Goal: Check status: Check status

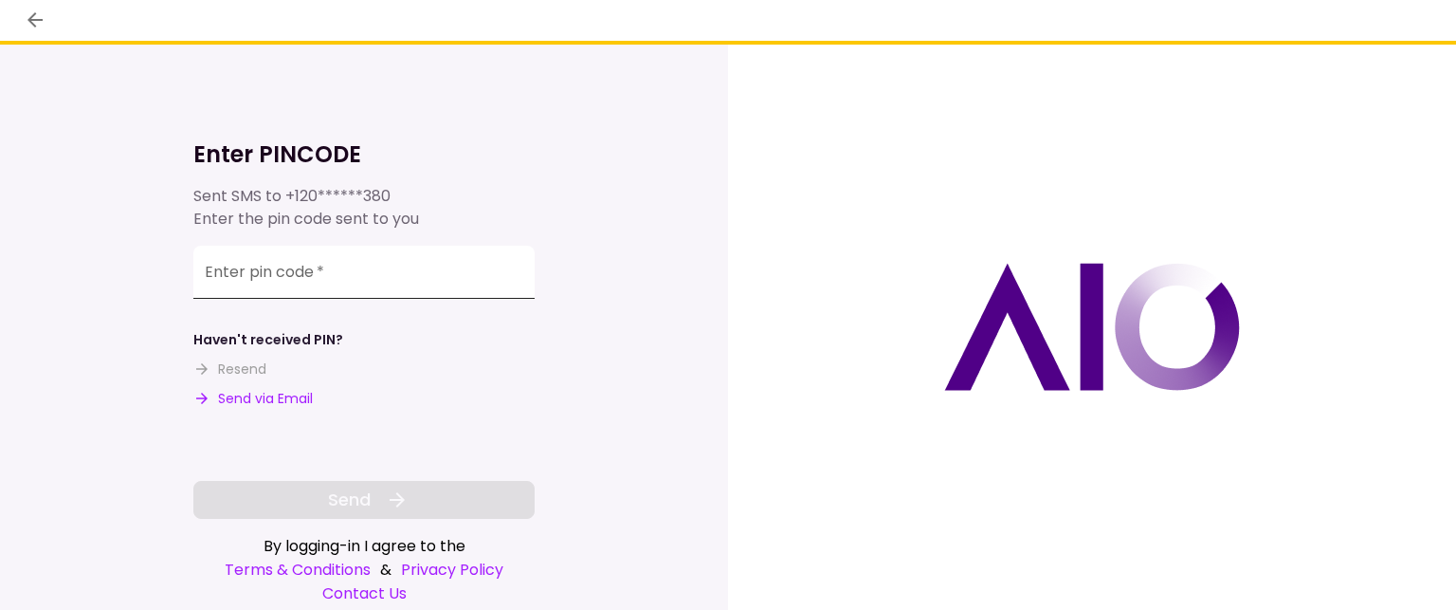
click at [228, 276] on input "Enter pin code   *" at bounding box center [363, 272] width 341 height 53
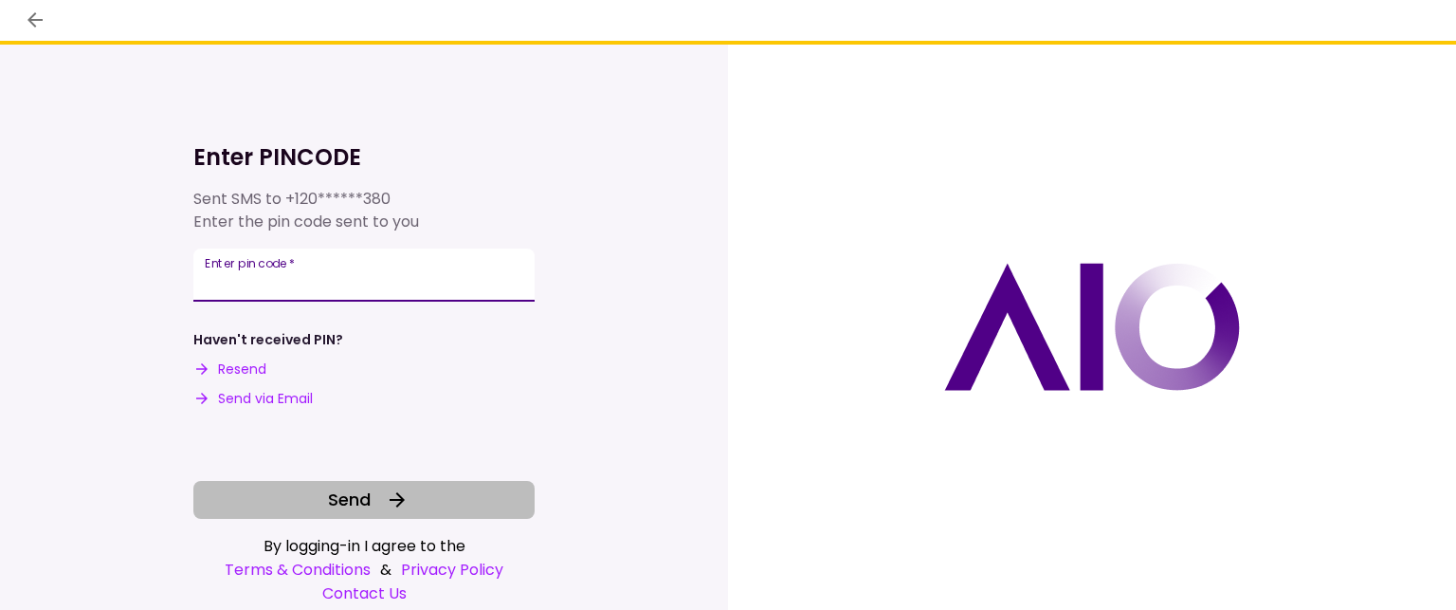
type input "******"
click at [359, 494] on span "Send" at bounding box center [349, 499] width 43 height 26
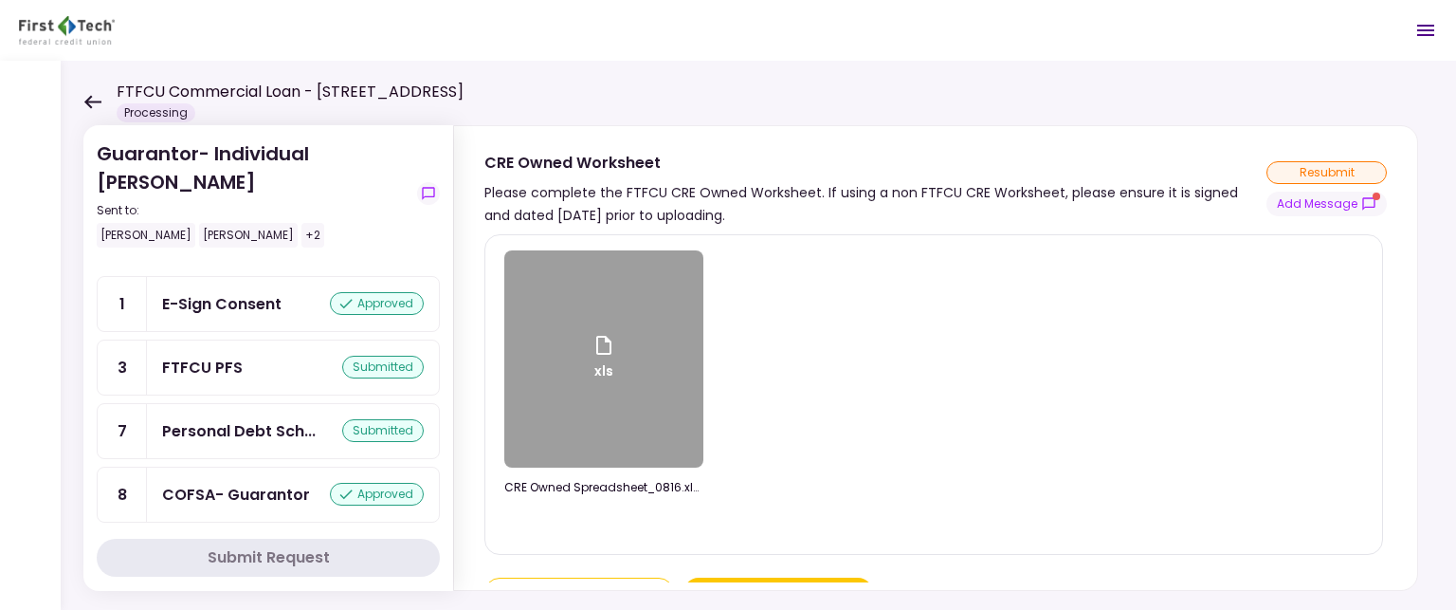
scroll to position [329, 0]
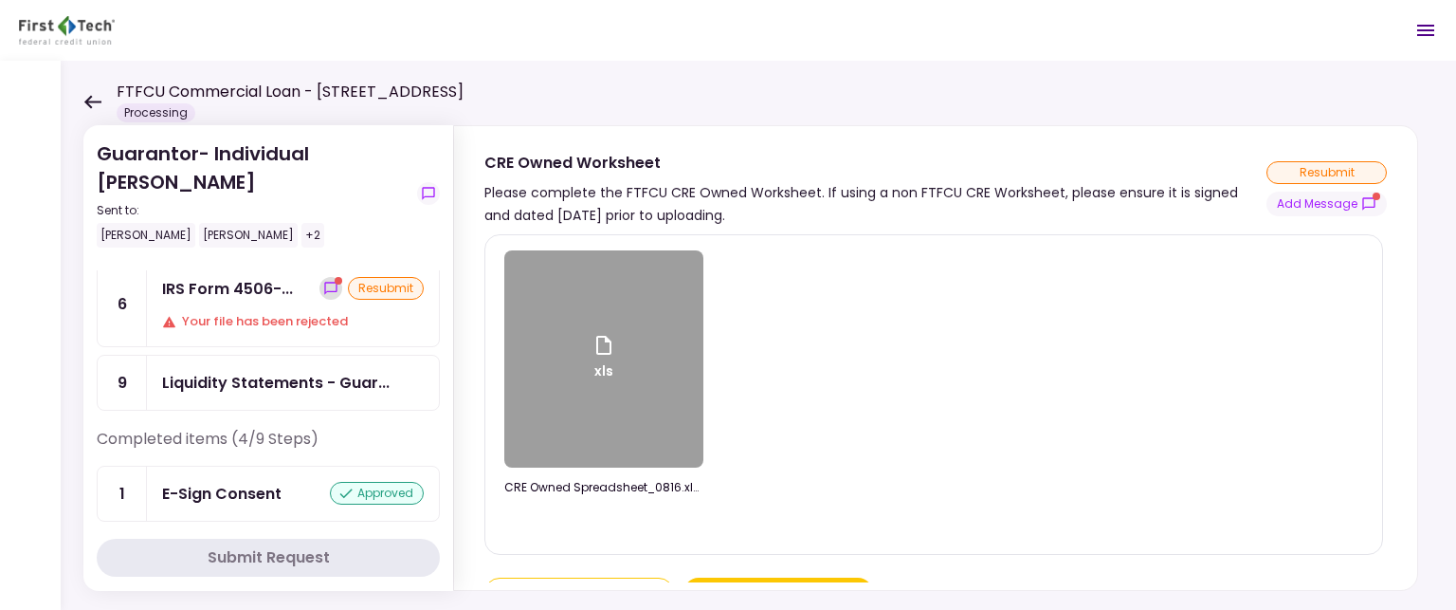
click at [323, 282] on icon "show-messages" at bounding box center [330, 288] width 15 height 15
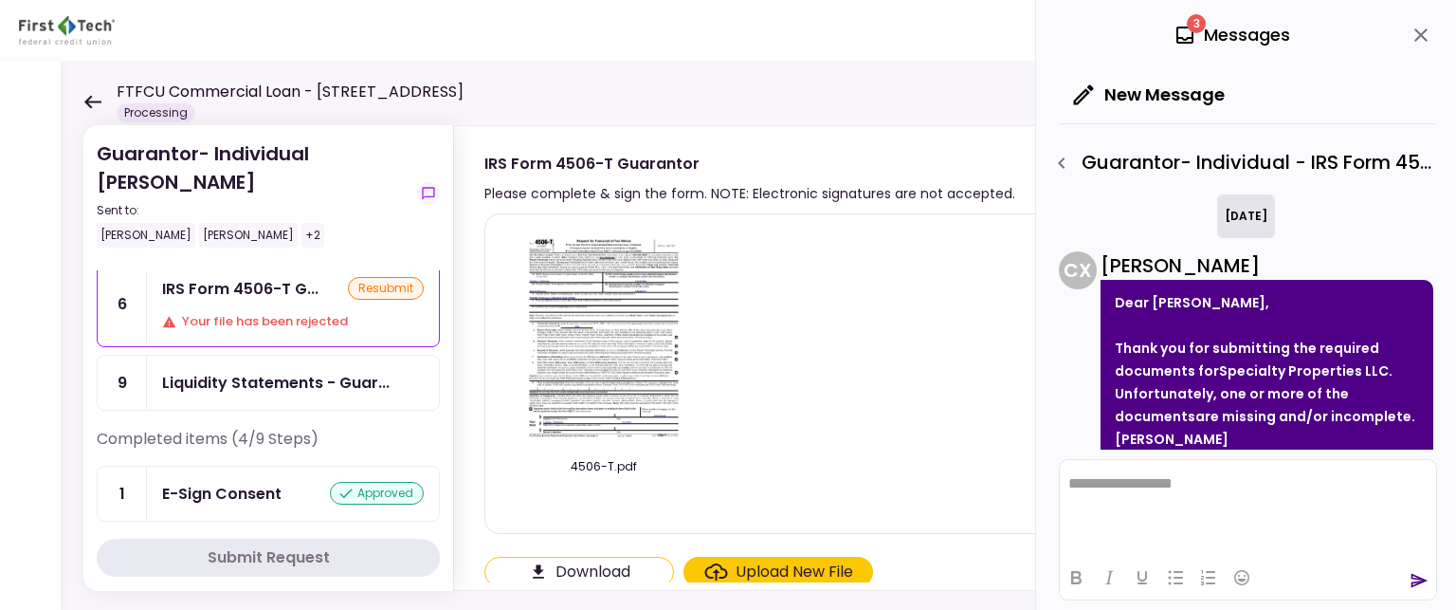
scroll to position [234, 0]
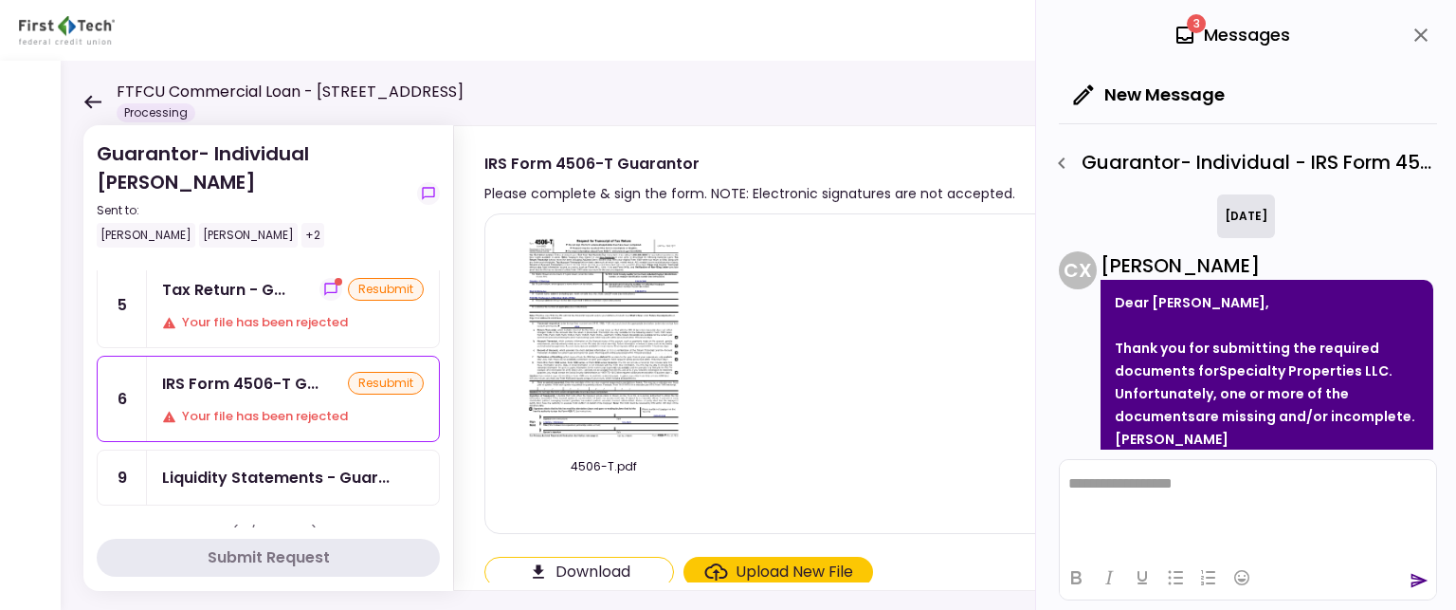
click at [376, 284] on div "resubmit" at bounding box center [386, 289] width 76 height 23
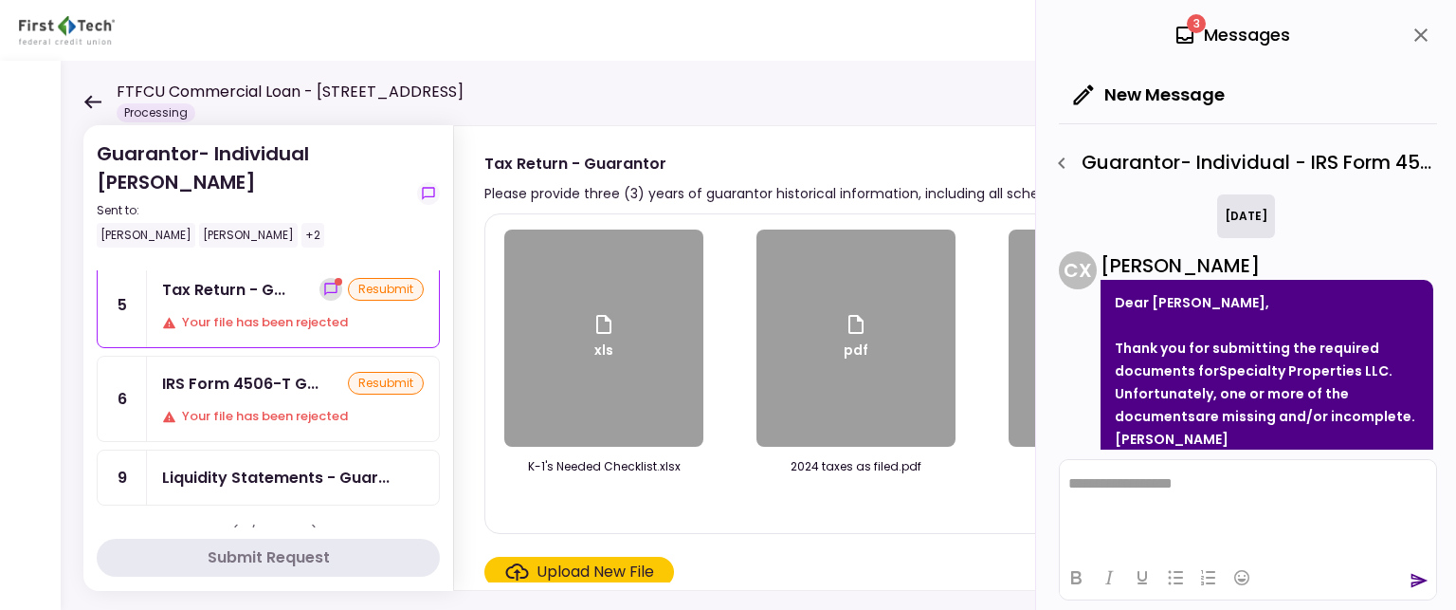
click at [326, 286] on icon "show-messages" at bounding box center [330, 289] width 15 height 15
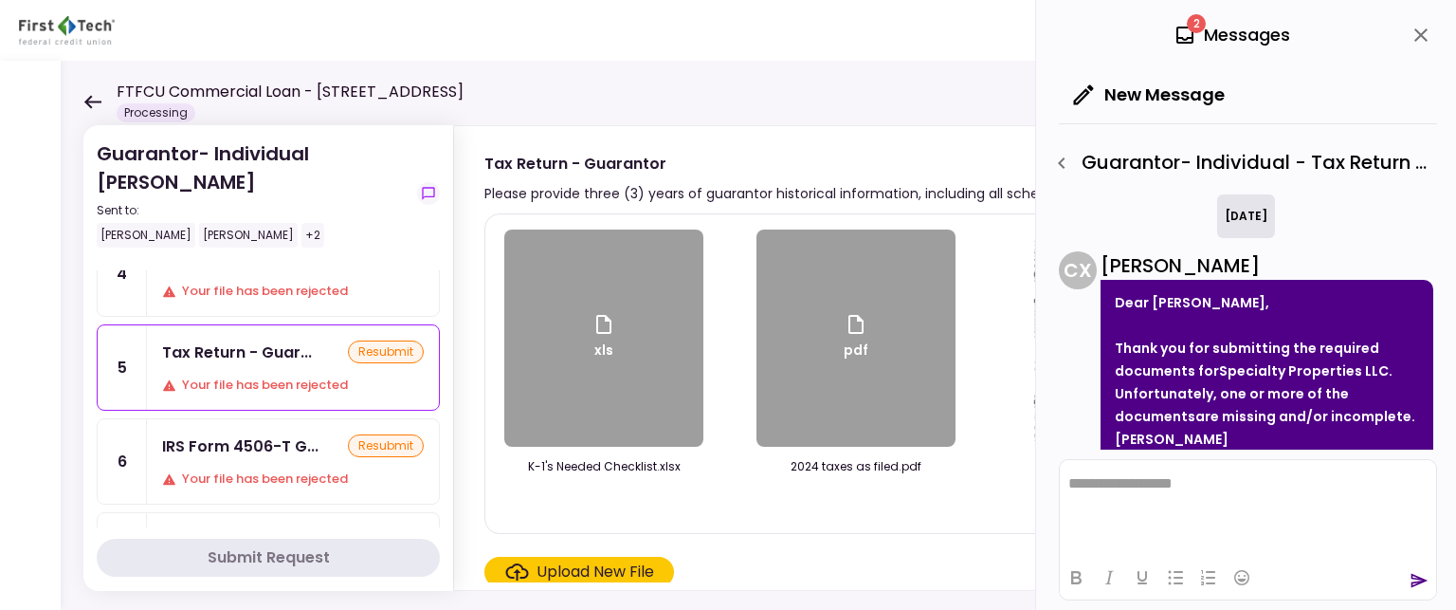
scroll to position [139, 0]
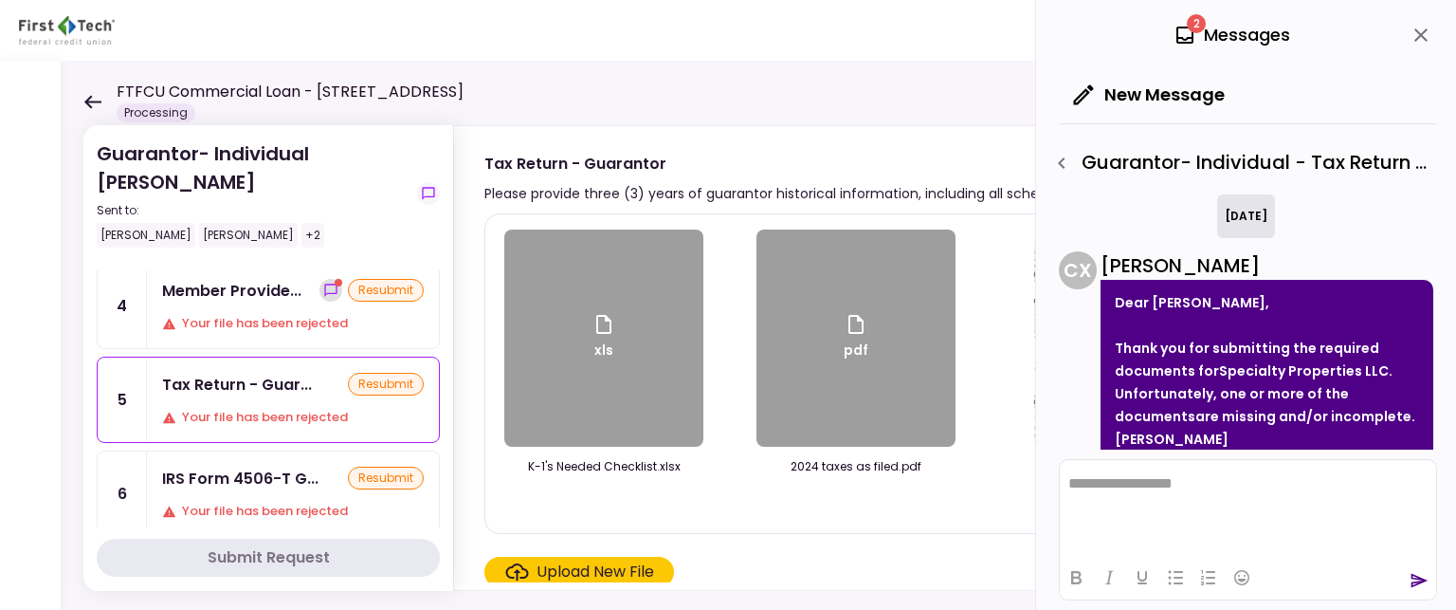
click at [323, 284] on icon "show-messages" at bounding box center [330, 290] width 15 height 15
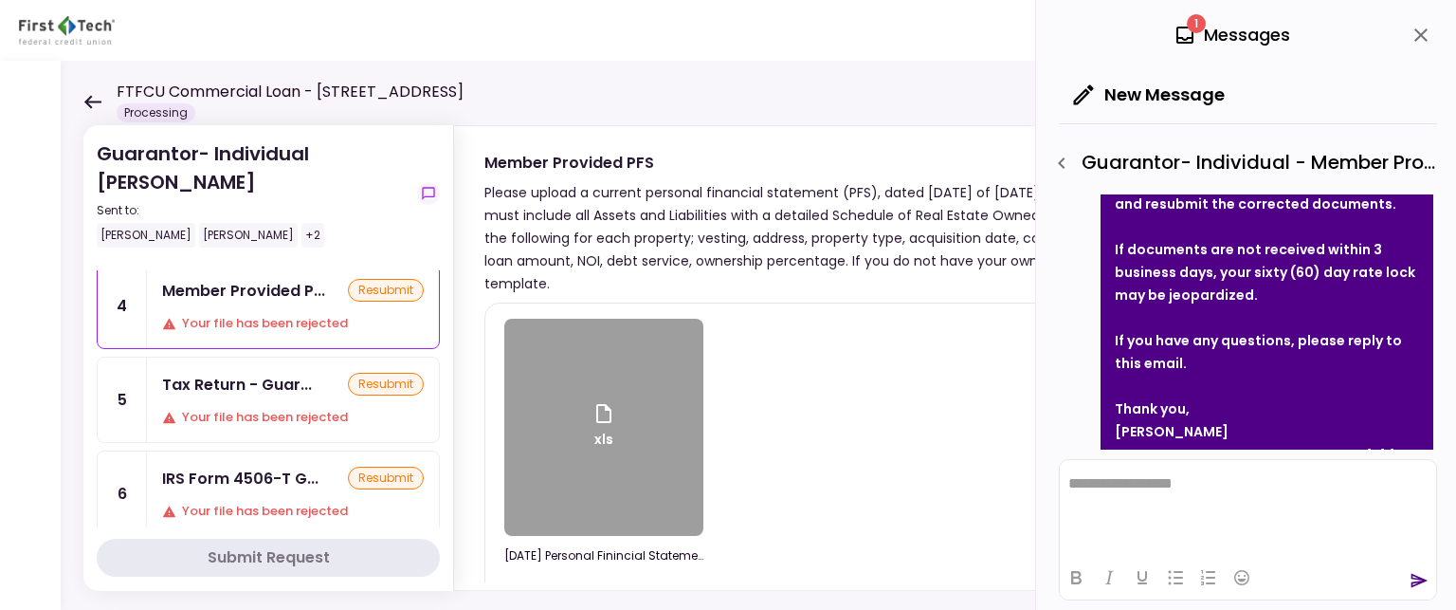
scroll to position [406, 0]
